Goal: Information Seeking & Learning: Learn about a topic

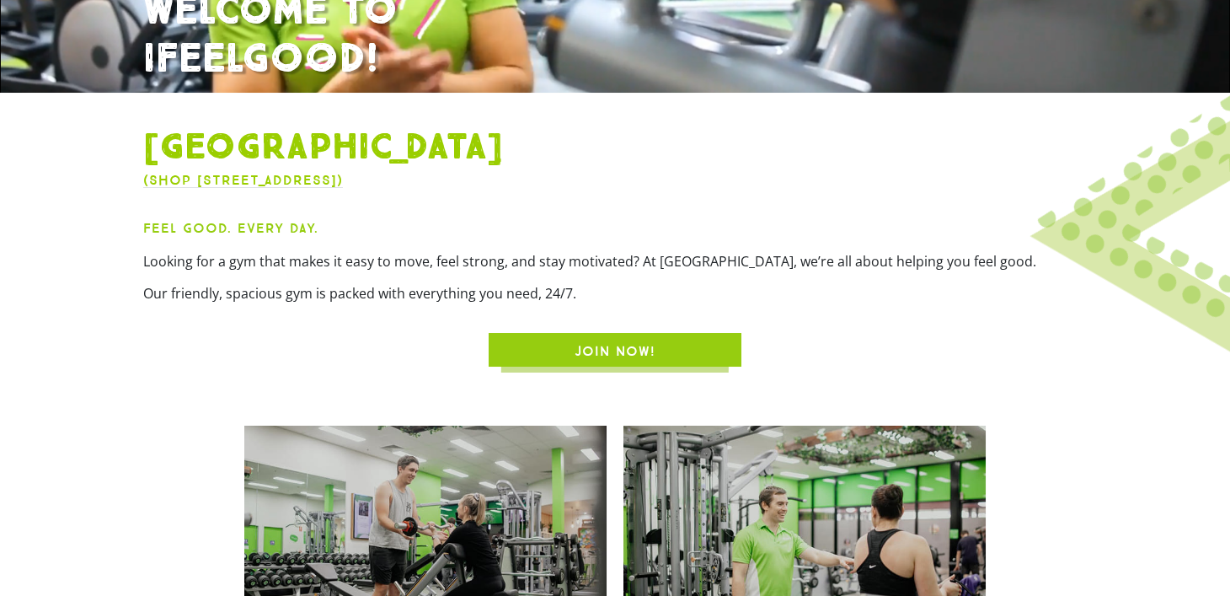
scroll to position [420, 0]
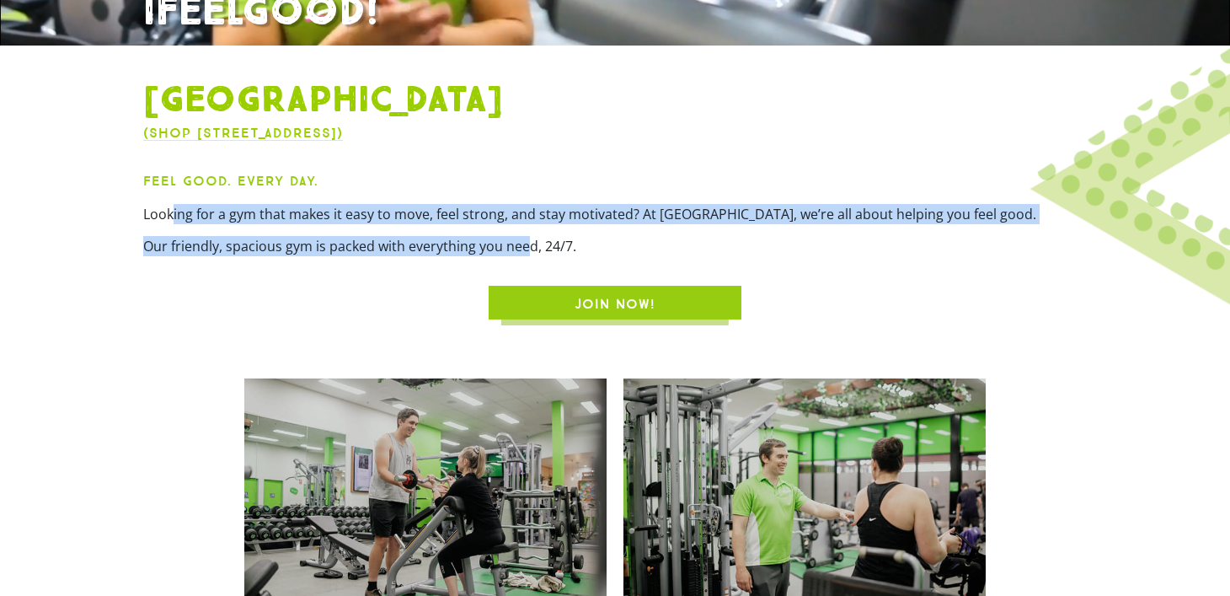
drag, startPoint x: 173, startPoint y: 205, endPoint x: 529, endPoint y: 238, distance: 357.9
click at [529, 238] on div "Feel Good. Every Day. Looking for a gym that makes it easy to move, feel strong…" at bounding box center [615, 219] width 944 height 98
click at [529, 238] on p "Our friendly, spacious gym is packed with everything you need, 24/7." at bounding box center [615, 246] width 944 height 20
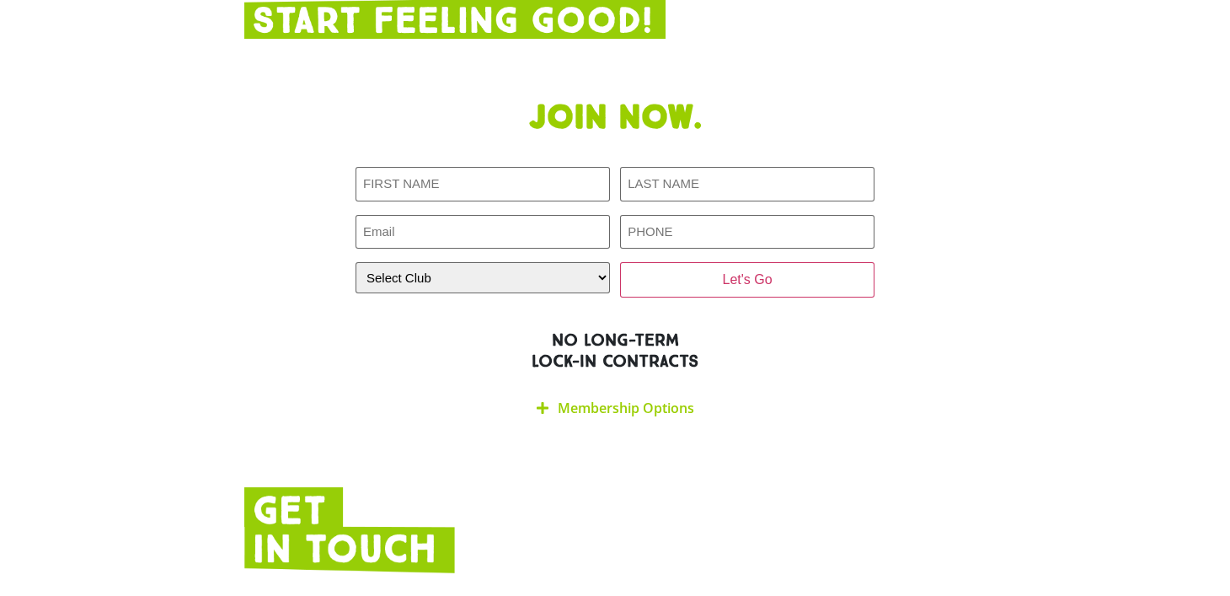
scroll to position [2948, 0]
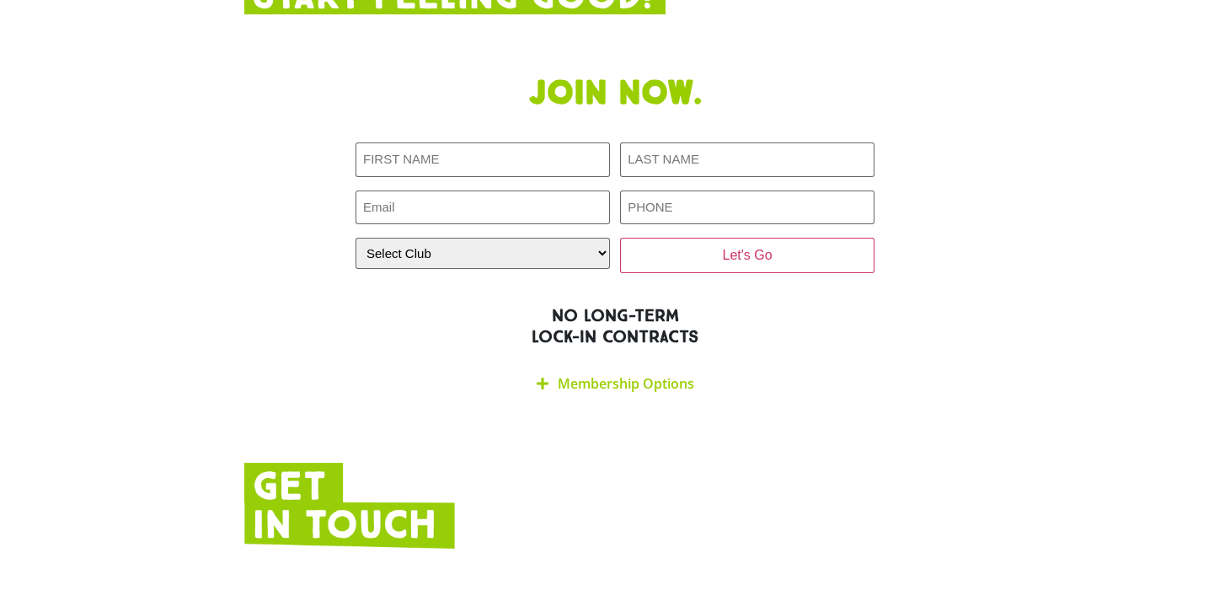
click at [537, 377] on icon at bounding box center [543, 383] width 12 height 13
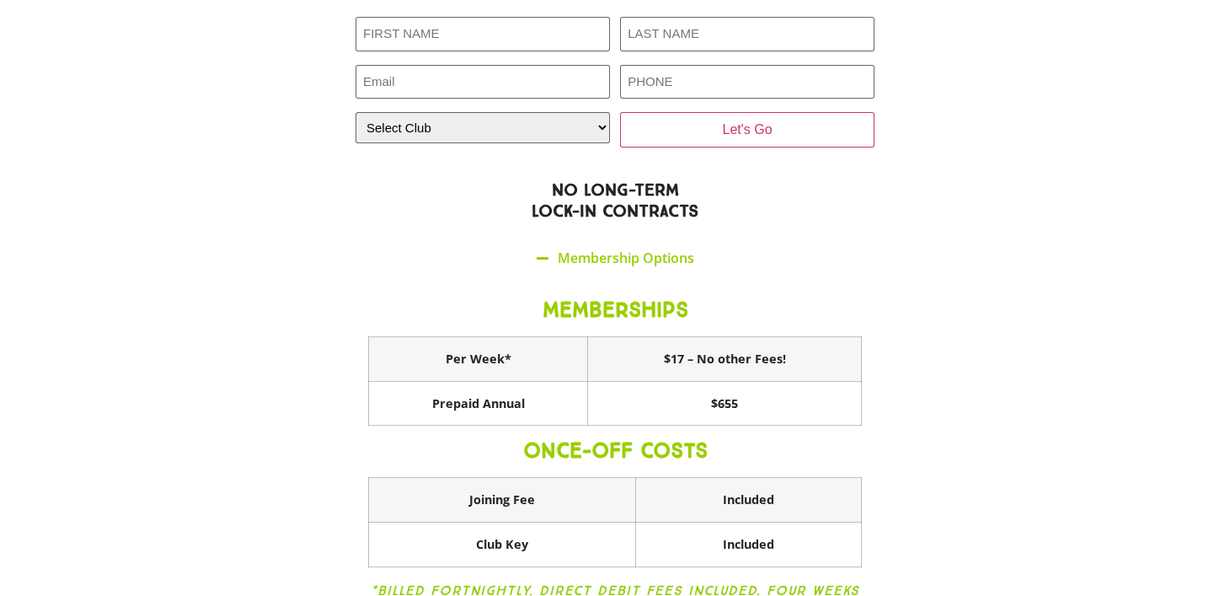
scroll to position [3117, 0]
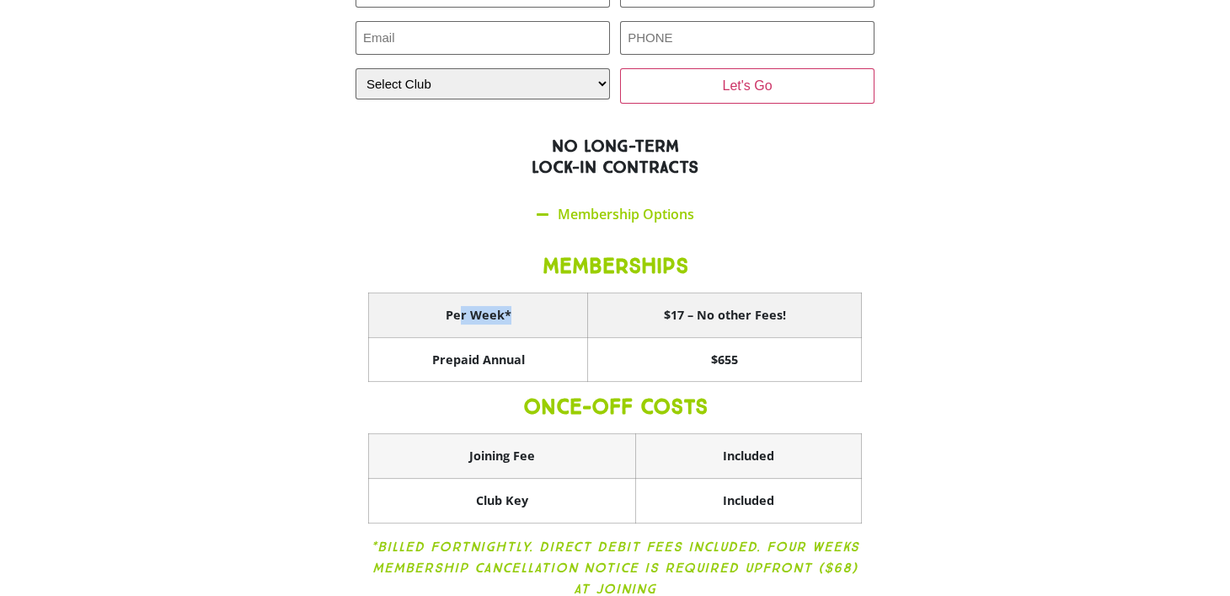
drag, startPoint x: 459, startPoint y: 205, endPoint x: 594, endPoint y: 207, distance: 134.8
click at [575, 293] on th "Per Week*" at bounding box center [478, 315] width 219 height 45
click at [616, 293] on th "$17 – No other Fees!" at bounding box center [725, 315] width 274 height 45
drag, startPoint x: 665, startPoint y: 206, endPoint x: 797, endPoint y: 211, distance: 132.4
click at [797, 293] on th "$17 – No other Fees!" at bounding box center [725, 315] width 274 height 45
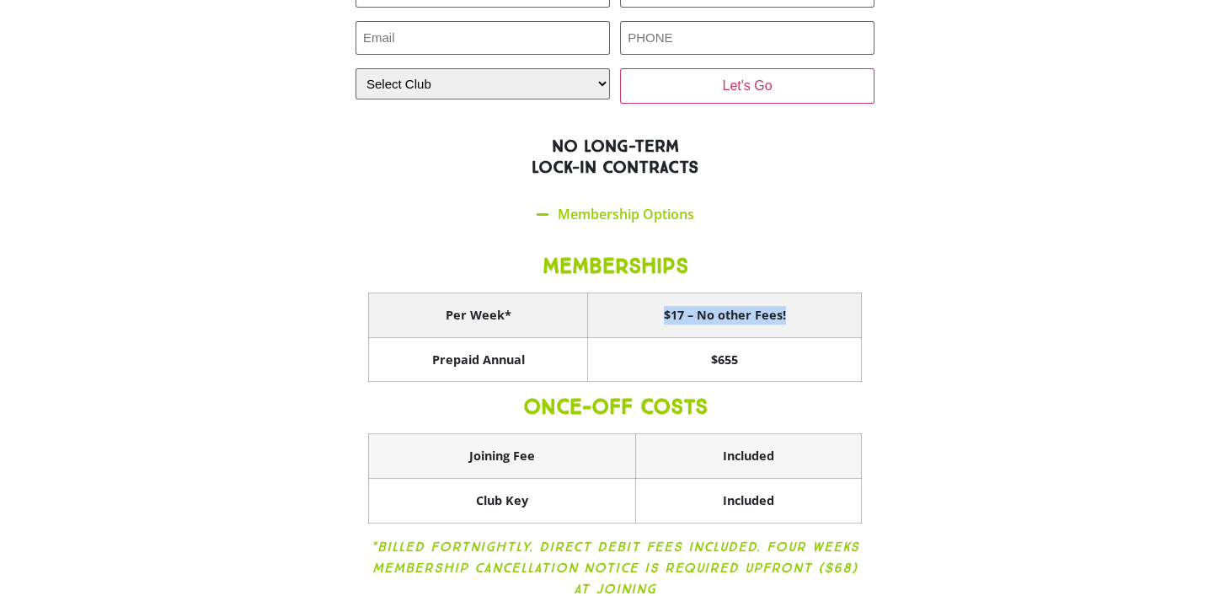
click at [797, 293] on th "$17 – No other Fees!" at bounding box center [725, 315] width 274 height 45
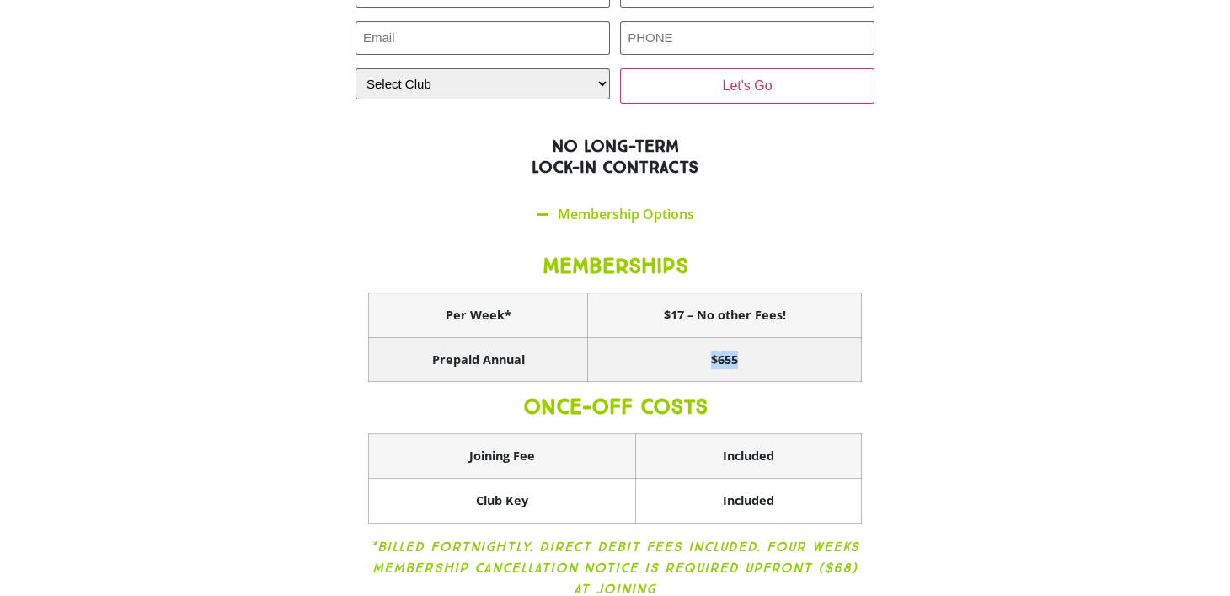
drag, startPoint x: 713, startPoint y: 254, endPoint x: 780, endPoint y: 246, distance: 67.8
click at [780, 337] on th "$655" at bounding box center [725, 359] width 274 height 45
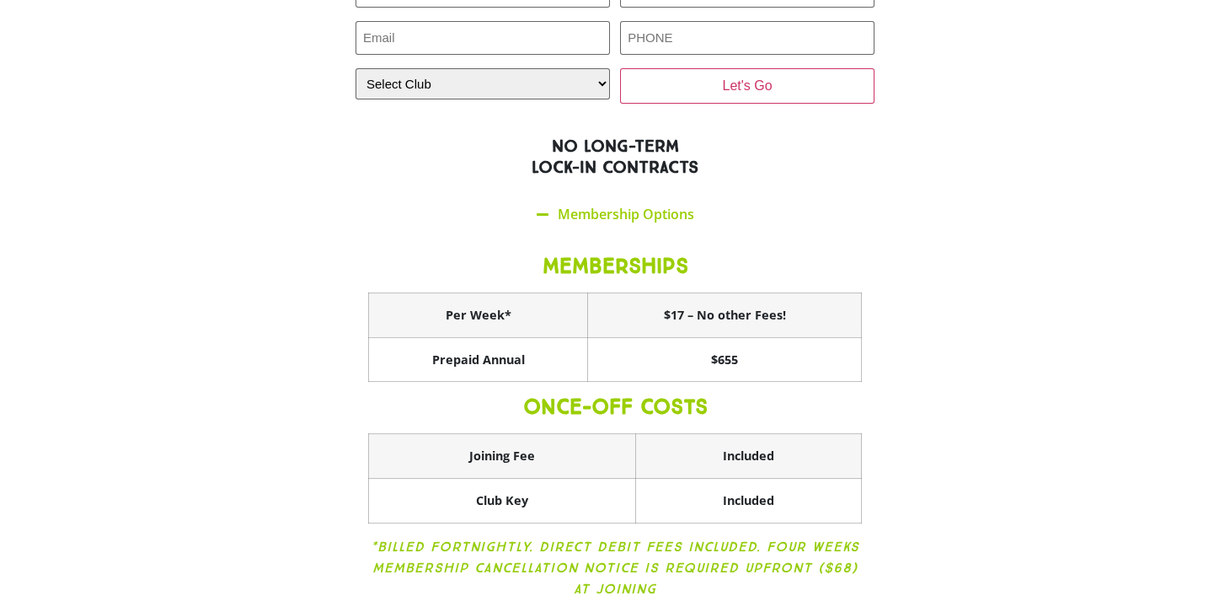
click at [864, 299] on div "MEMBERSHIPS Per Week* $17 – No other Fees! Prepaid Annual $655 ONCE-OFF COSTS J…" at bounding box center [615, 428] width 519 height 389
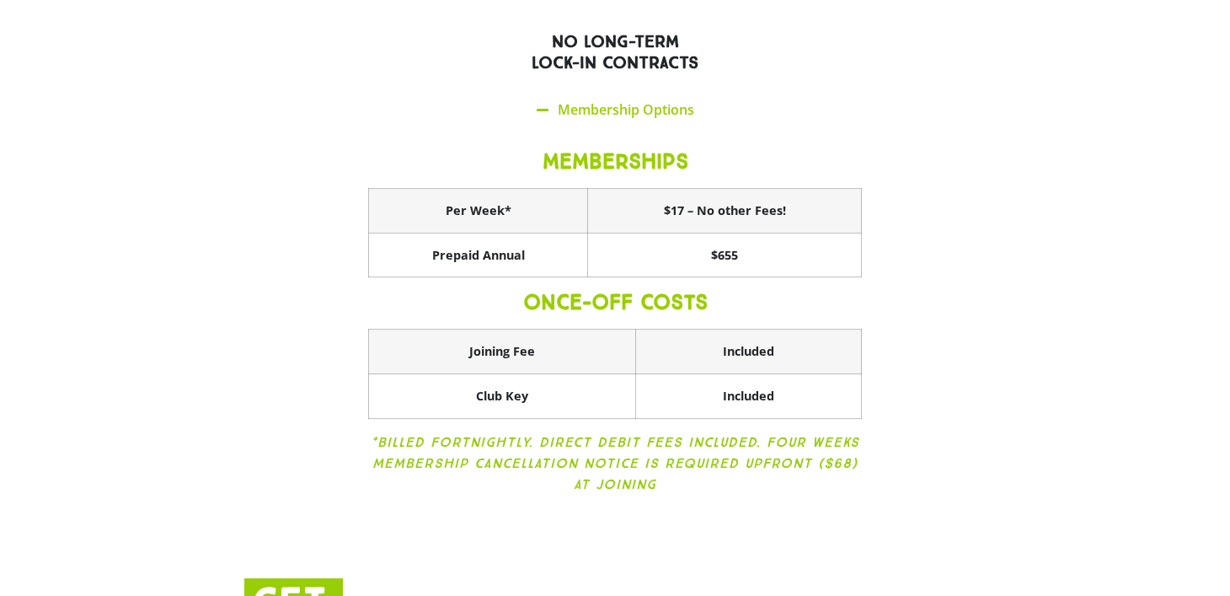
scroll to position [3201, 0]
